Goal: Transaction & Acquisition: Subscribe to service/newsletter

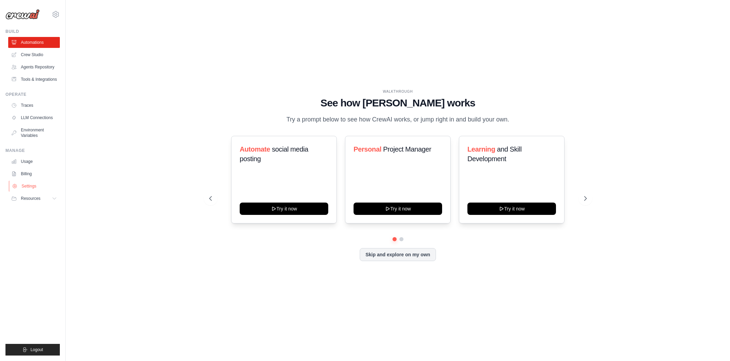
click at [34, 192] on link "Settings" at bounding box center [35, 186] width 52 height 11
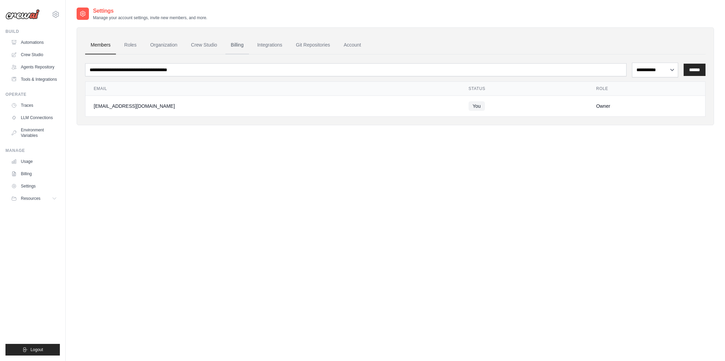
click at [249, 48] on link "Billing" at bounding box center [237, 45] width 24 height 18
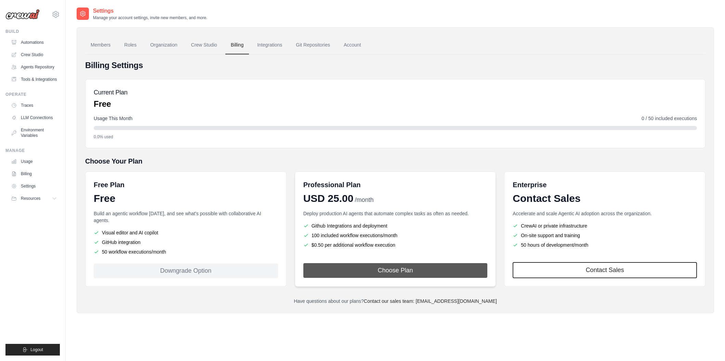
click at [374, 278] on button "Choose Plan" at bounding box center [395, 270] width 184 height 15
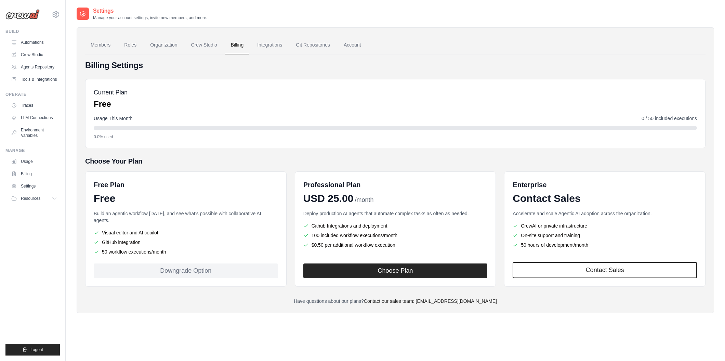
click at [380, 92] on div "Current Plan Free Usage This Month 0 / 50 included executions 0.0% used" at bounding box center [395, 113] width 620 height 69
